Goal: Go to known website: Go to known website

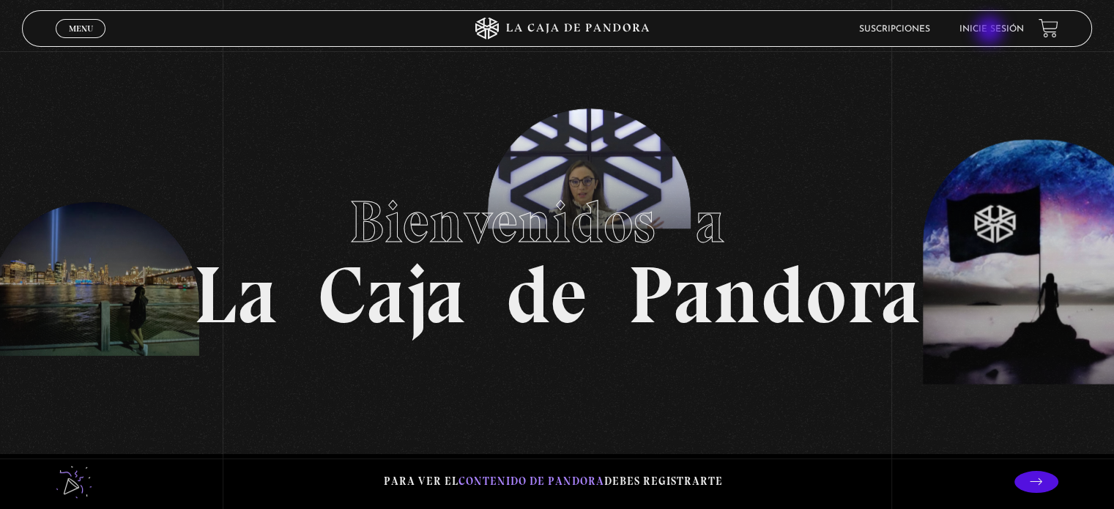
click at [991, 31] on link "Inicie sesión" at bounding box center [991, 29] width 64 height 9
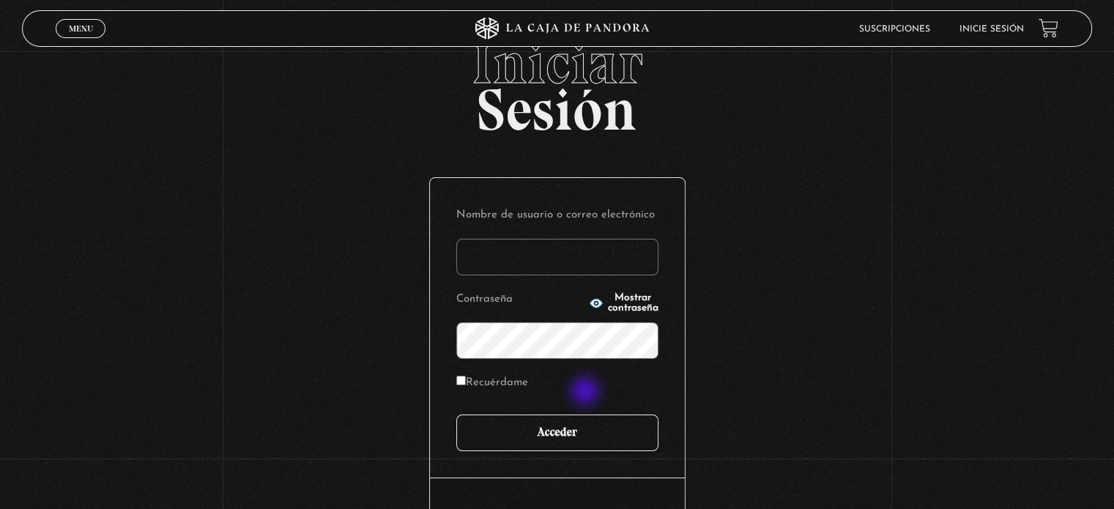
scroll to position [73, 0]
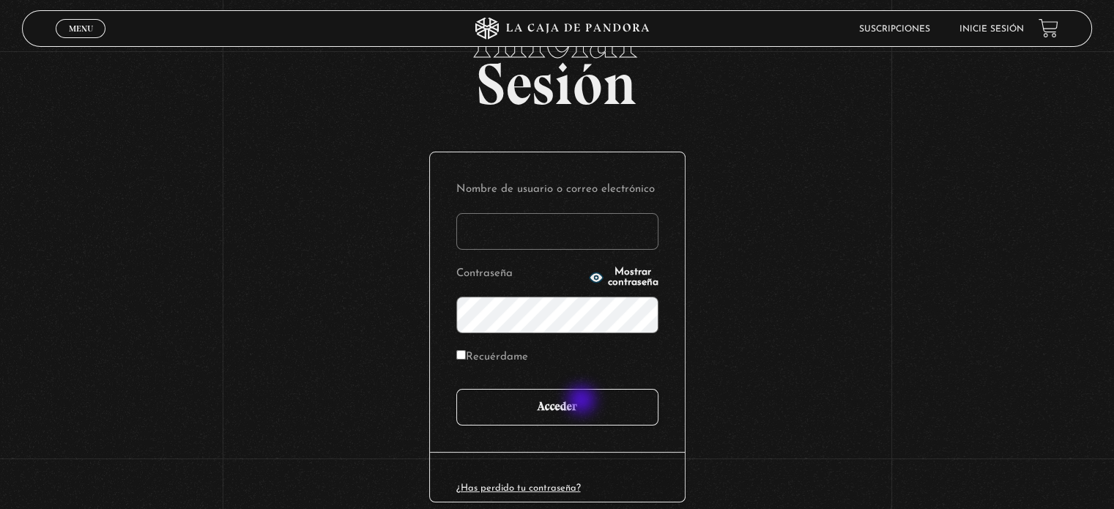
type input "hjhenry14@gmail.com"
click at [583, 401] on input "Acceder" at bounding box center [557, 407] width 202 height 37
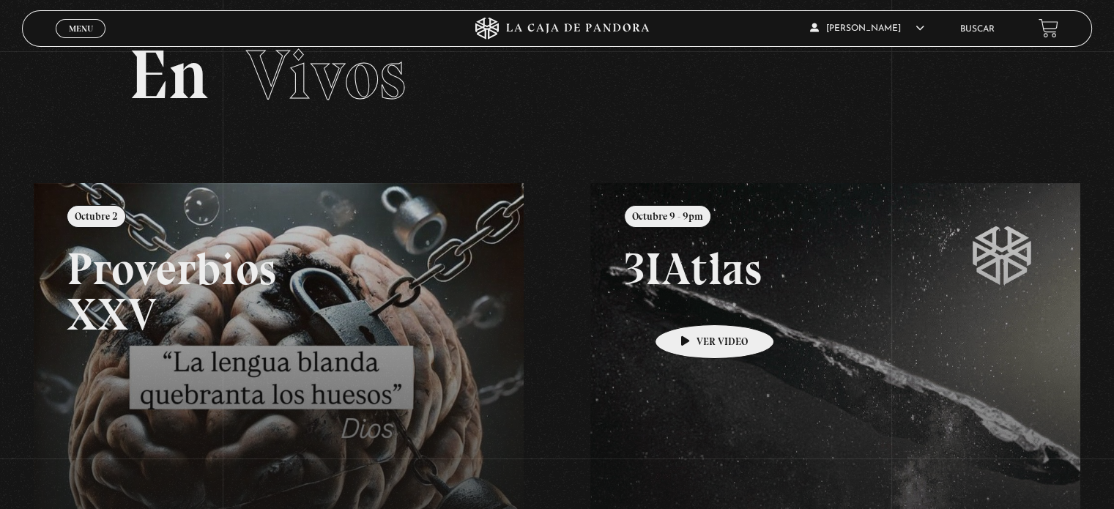
scroll to position [73, 0]
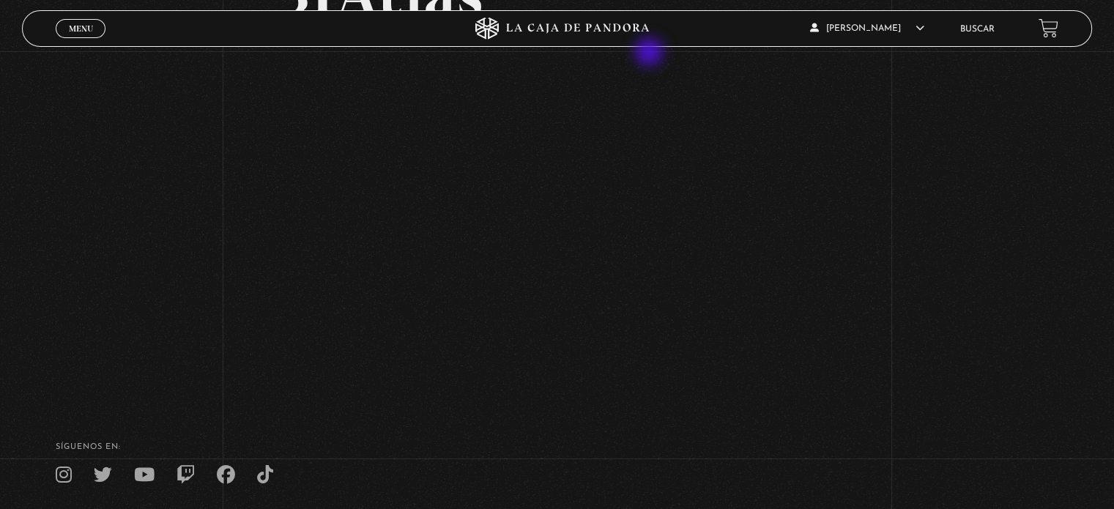
scroll to position [146, 0]
